Goal: Task Accomplishment & Management: Manage account settings

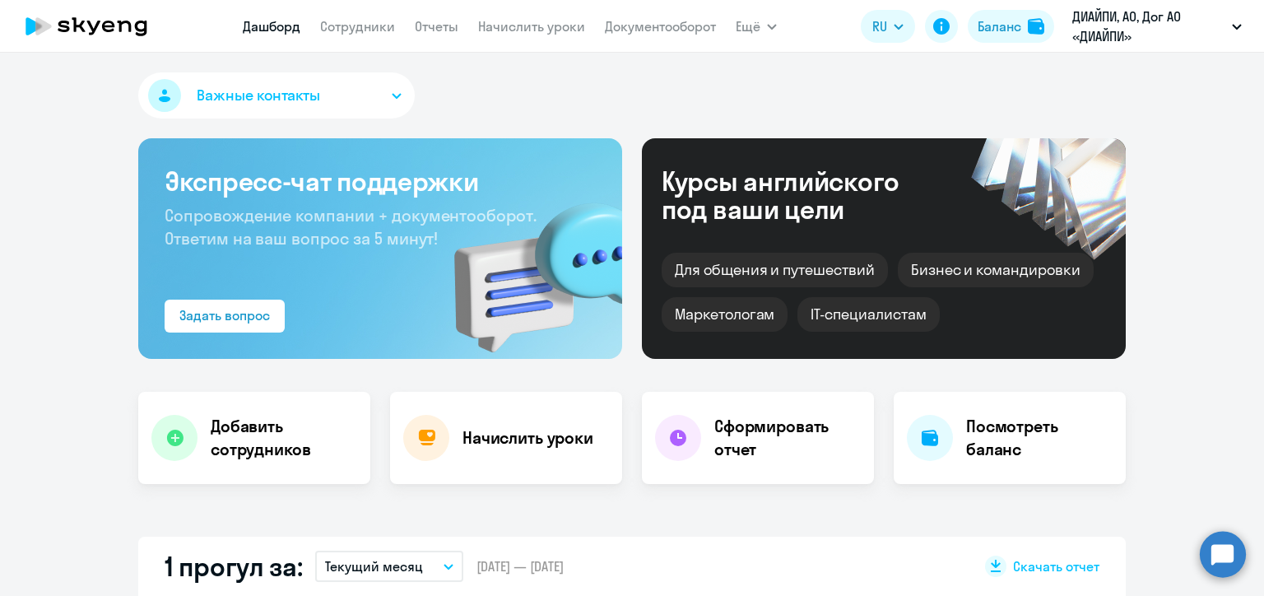
select select "30"
click at [369, 18] on link "Сотрудники" at bounding box center [357, 26] width 75 height 16
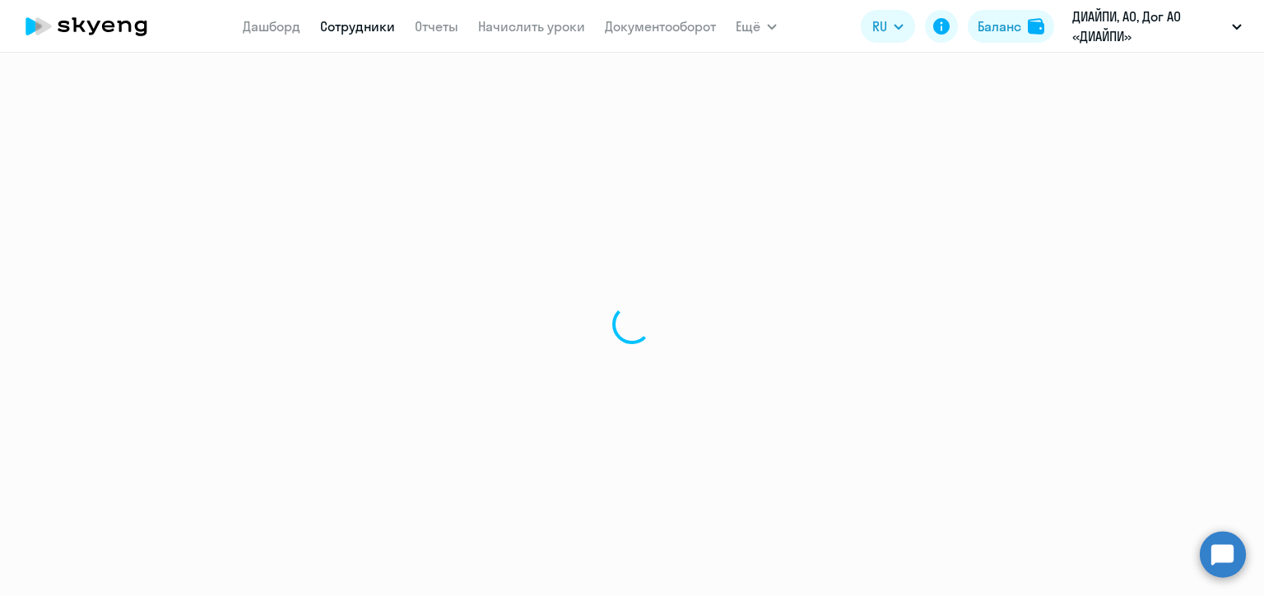
select select "30"
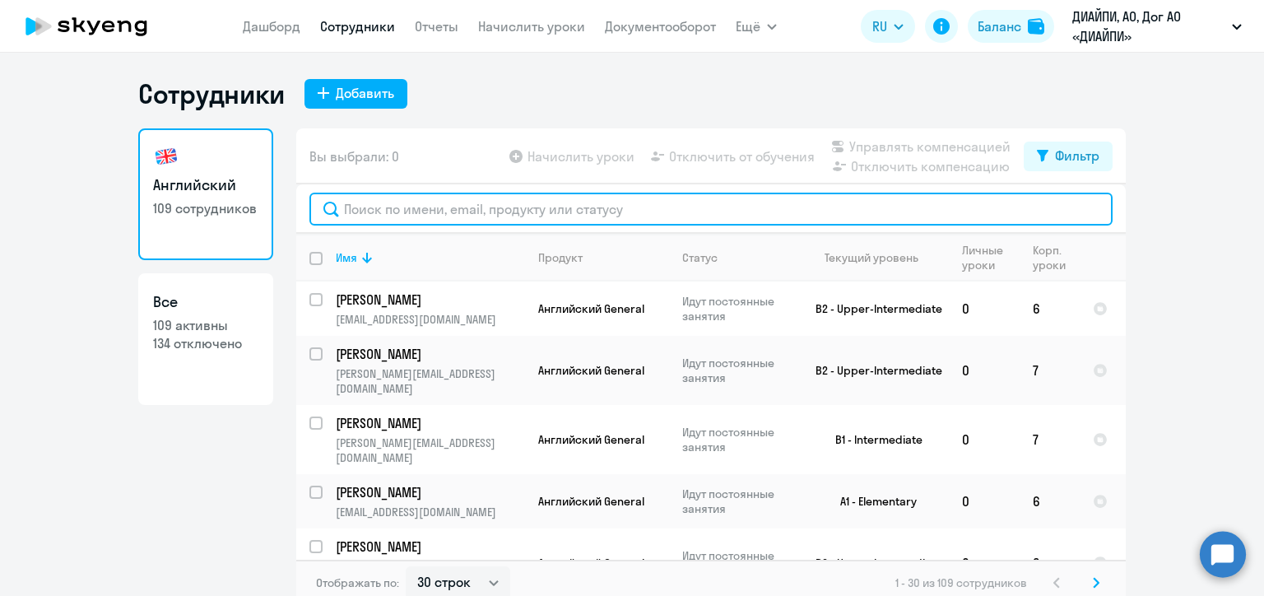
click at [380, 210] on input "text" at bounding box center [710, 209] width 803 height 33
paste input "[PERSON_NAME]"
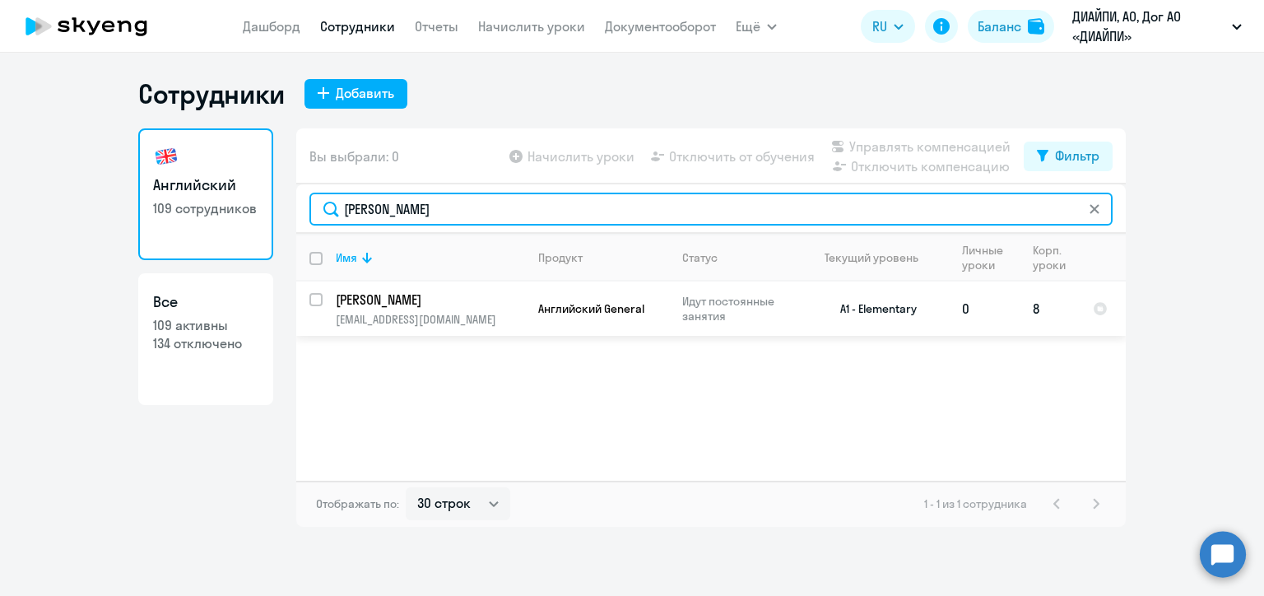
type input "[PERSON_NAME]"
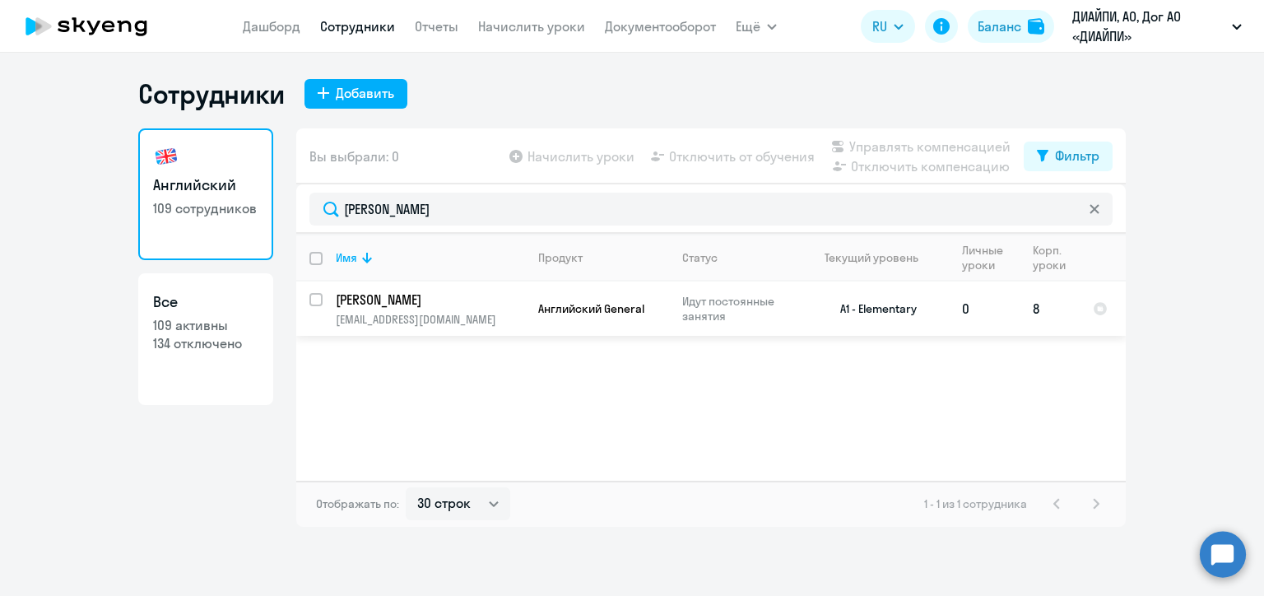
click at [314, 301] on input "select row 23890736" at bounding box center [325, 309] width 33 height 33
checkbox input "true"
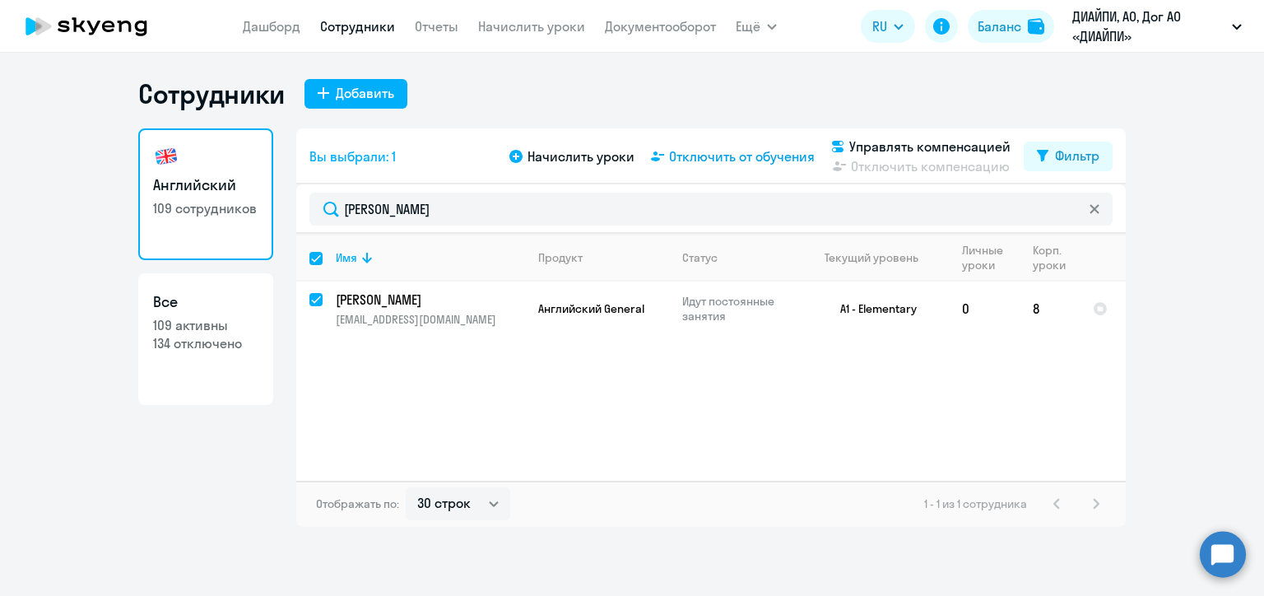
click at [714, 161] on span "Отключить от обучения" at bounding box center [742, 156] width 146 height 20
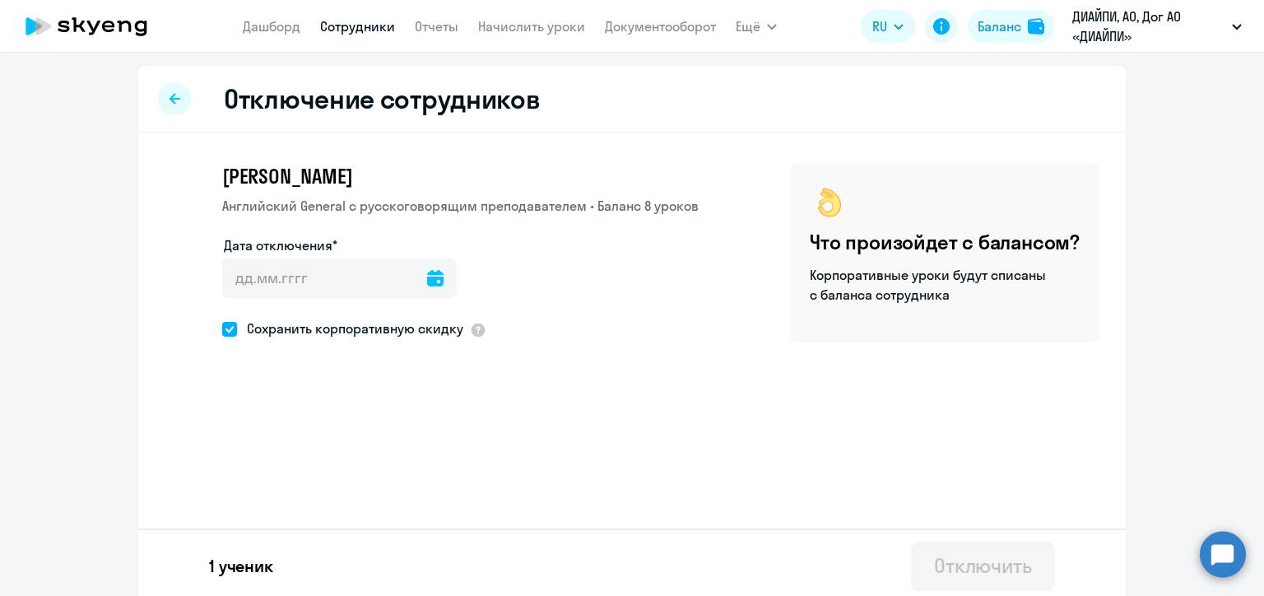
click at [428, 282] on icon at bounding box center [435, 278] width 16 height 16
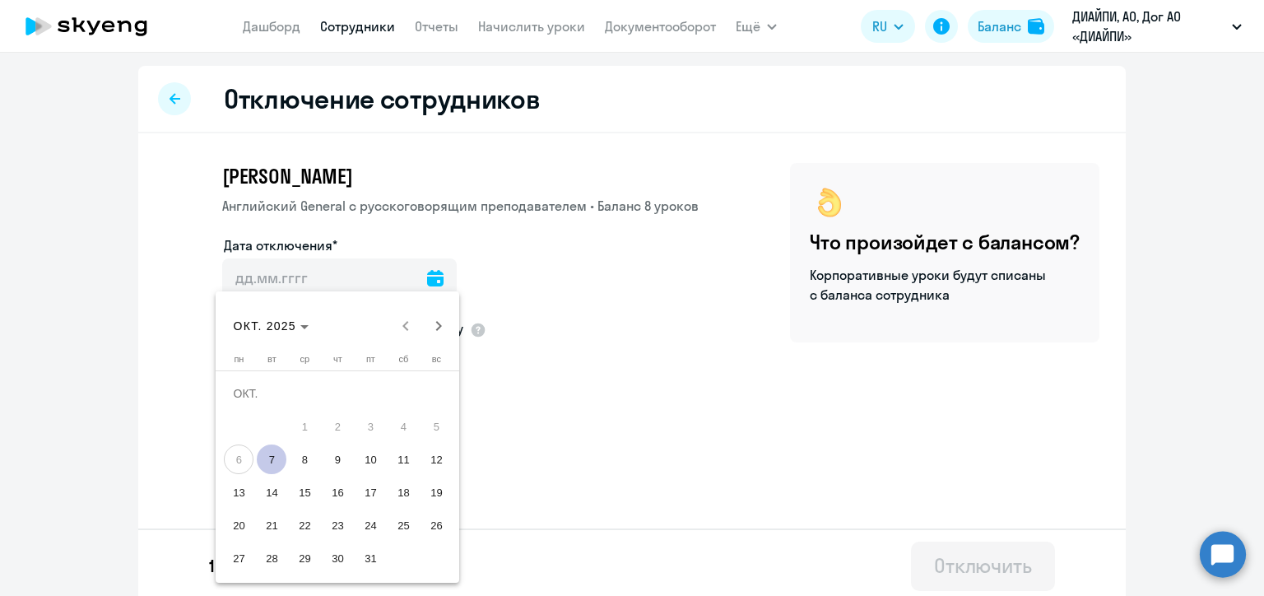
click at [240, 490] on span "13" at bounding box center [239, 492] width 30 height 30
type input "[DATE]"
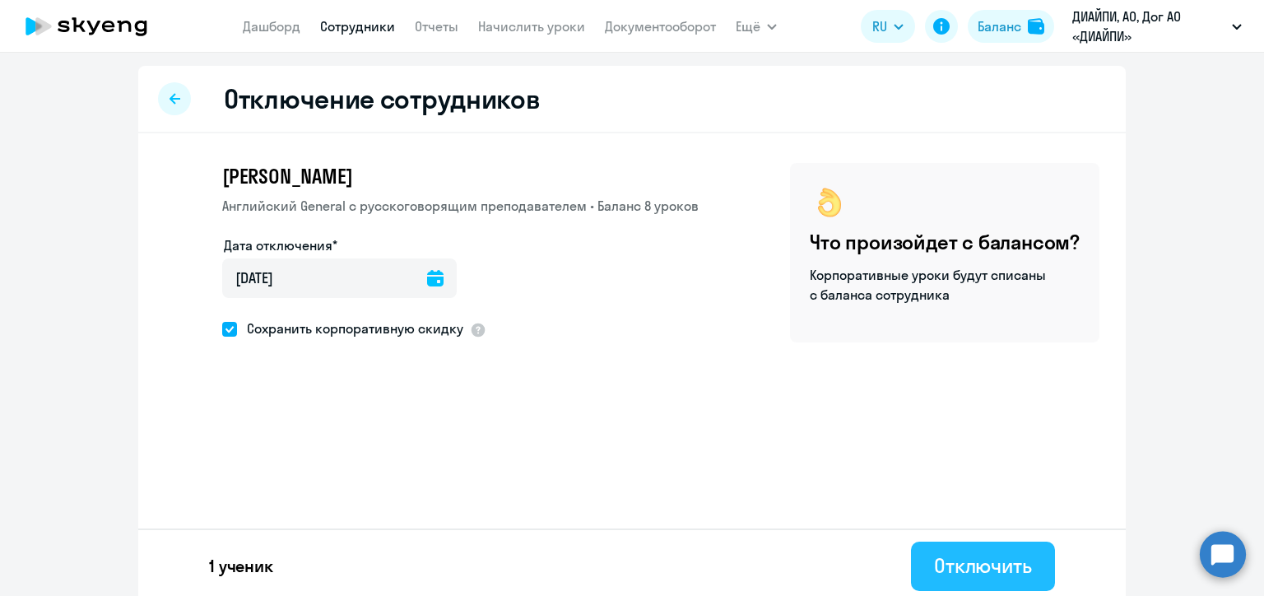
click at [942, 561] on div "Отключить" at bounding box center [983, 565] width 98 height 26
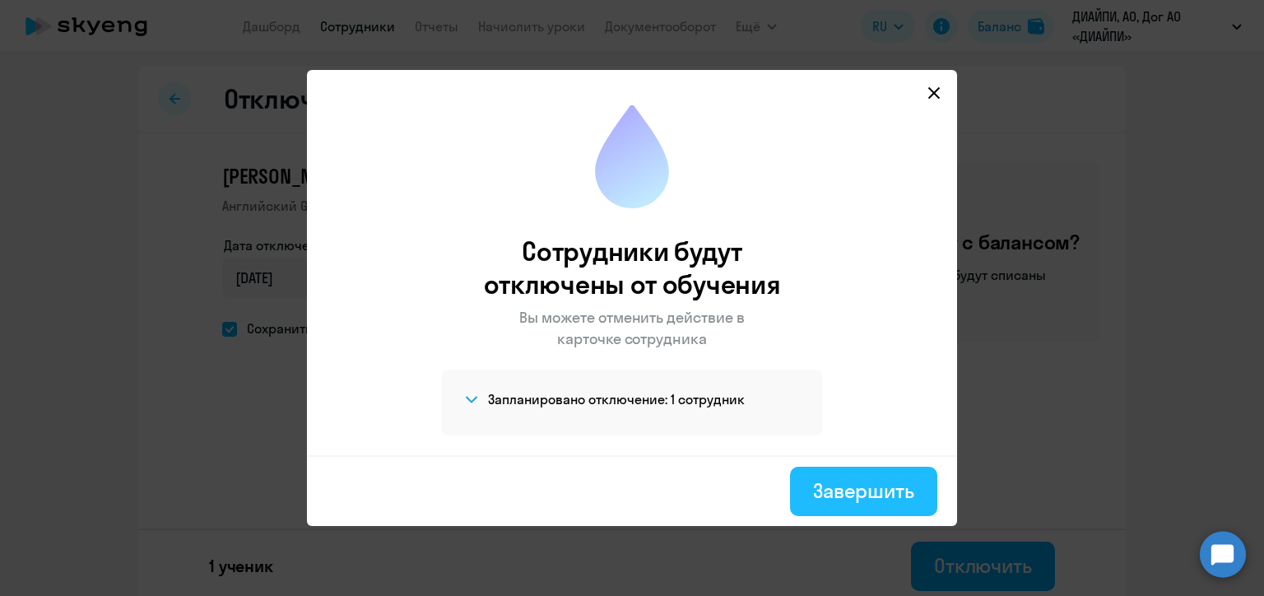
click at [872, 481] on div "Завершить" at bounding box center [863, 490] width 101 height 26
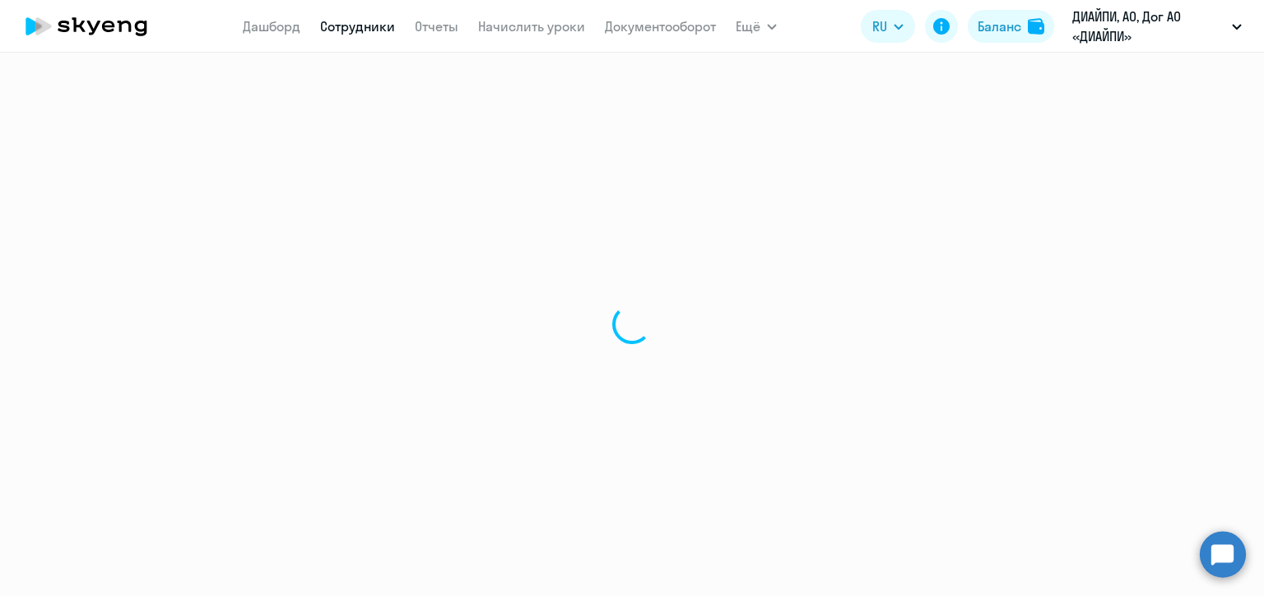
select select "30"
